Goal: Find specific page/section: Locate a particular part of the current website

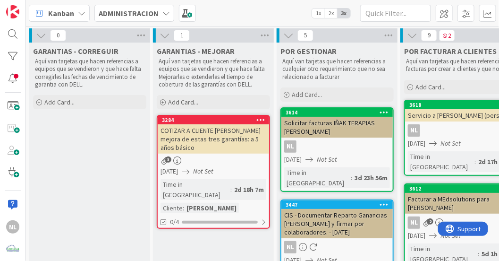
click at [42, 34] on icon at bounding box center [41, 35] width 10 height 10
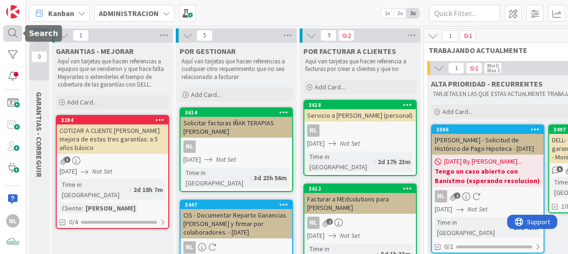
click at [11, 35] on div at bounding box center [12, 33] width 19 height 17
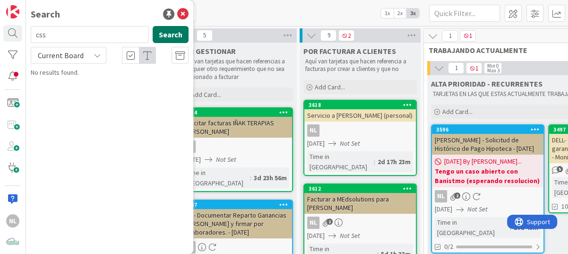
type input "css"
click at [173, 36] on button "Search" at bounding box center [171, 34] width 36 height 17
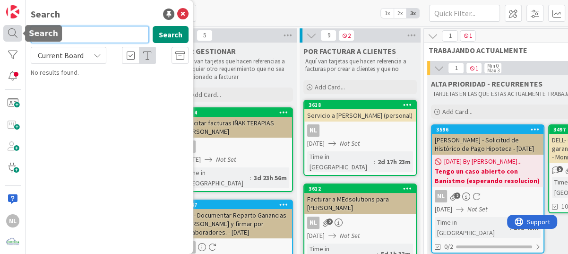
drag, startPoint x: 69, startPoint y: 36, endPoint x: 18, endPoint y: 33, distance: 50.7
click at [18, 33] on div "NL Search css Search Current Board No results found." at bounding box center [13, 127] width 26 height 254
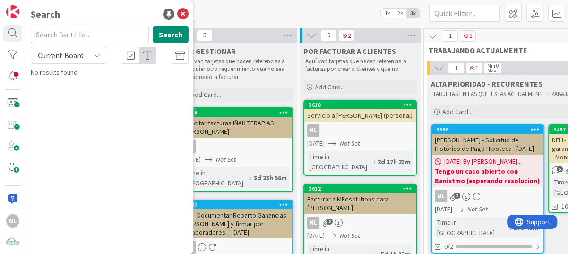
click at [97, 209] on div "Search Search Current Board No results found." at bounding box center [109, 127] width 167 height 254
click at [183, 10] on icon at bounding box center [182, 14] width 11 height 11
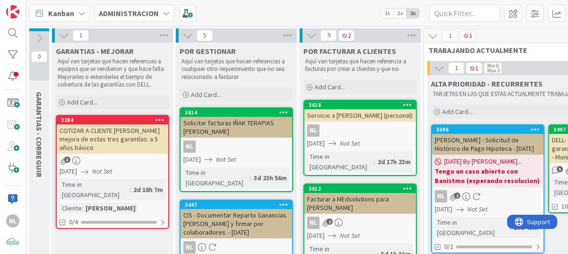
click at [118, 155] on link "3284 COTIZAR A CLIENTE [PERSON_NAME] mejora de estas tres garantías: a 5 años b…" at bounding box center [112, 172] width 113 height 114
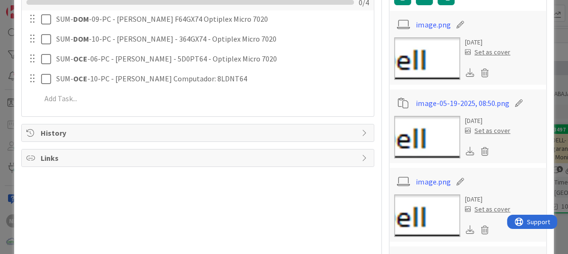
scroll to position [225, 0]
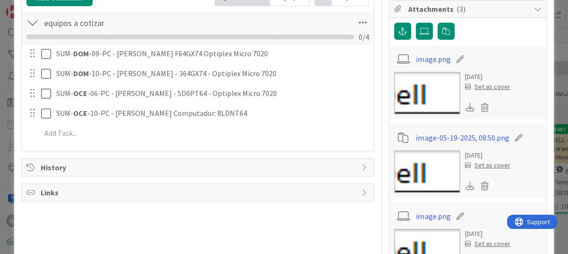
click at [428, 88] on img at bounding box center [427, 93] width 66 height 43
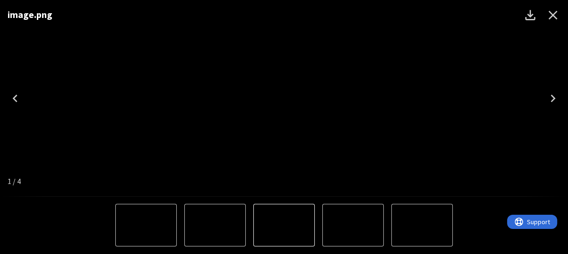
click at [218, 229] on button "4 of 4" at bounding box center [214, 225] width 61 height 43
click at [414, 232] on button "2 of 4" at bounding box center [421, 225] width 61 height 43
click at [499, 16] on icon "Close" at bounding box center [553, 15] width 9 height 9
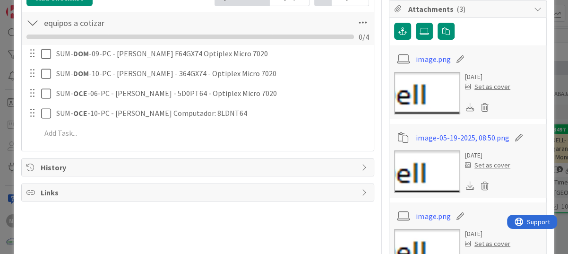
type textarea "x"
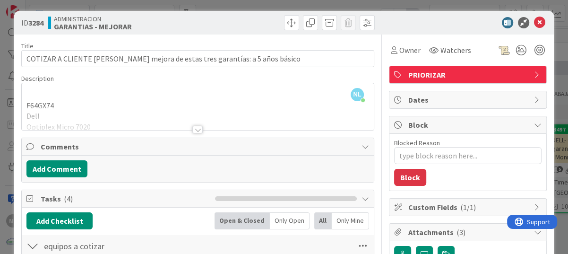
scroll to position [0, 0]
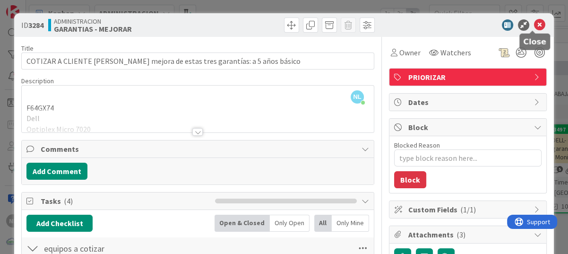
click at [499, 27] on icon at bounding box center [539, 24] width 11 height 11
